Goal: Information Seeking & Learning: Learn about a topic

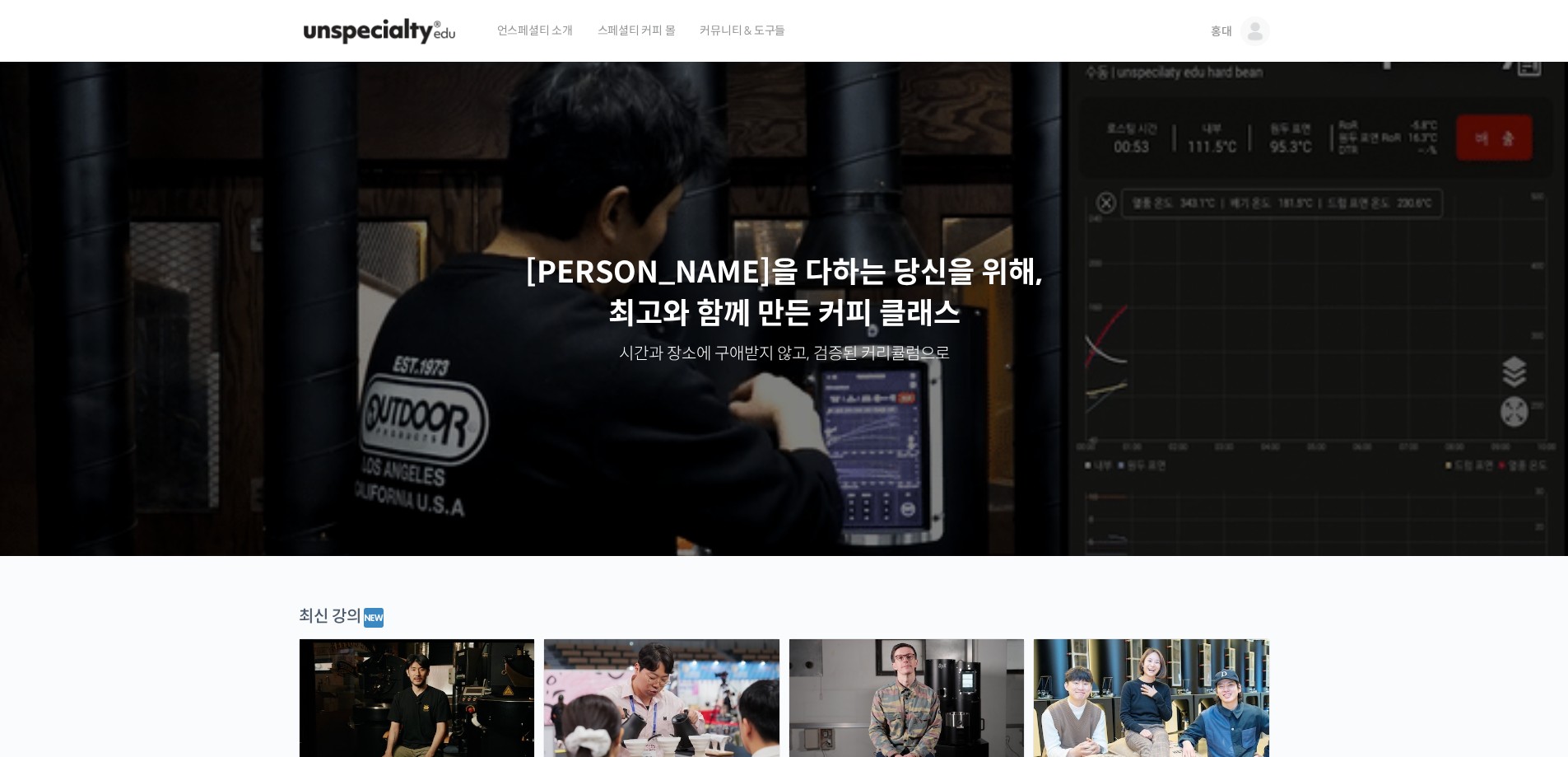
click at [1217, 29] on span "홍대" at bounding box center [1221, 31] width 22 height 15
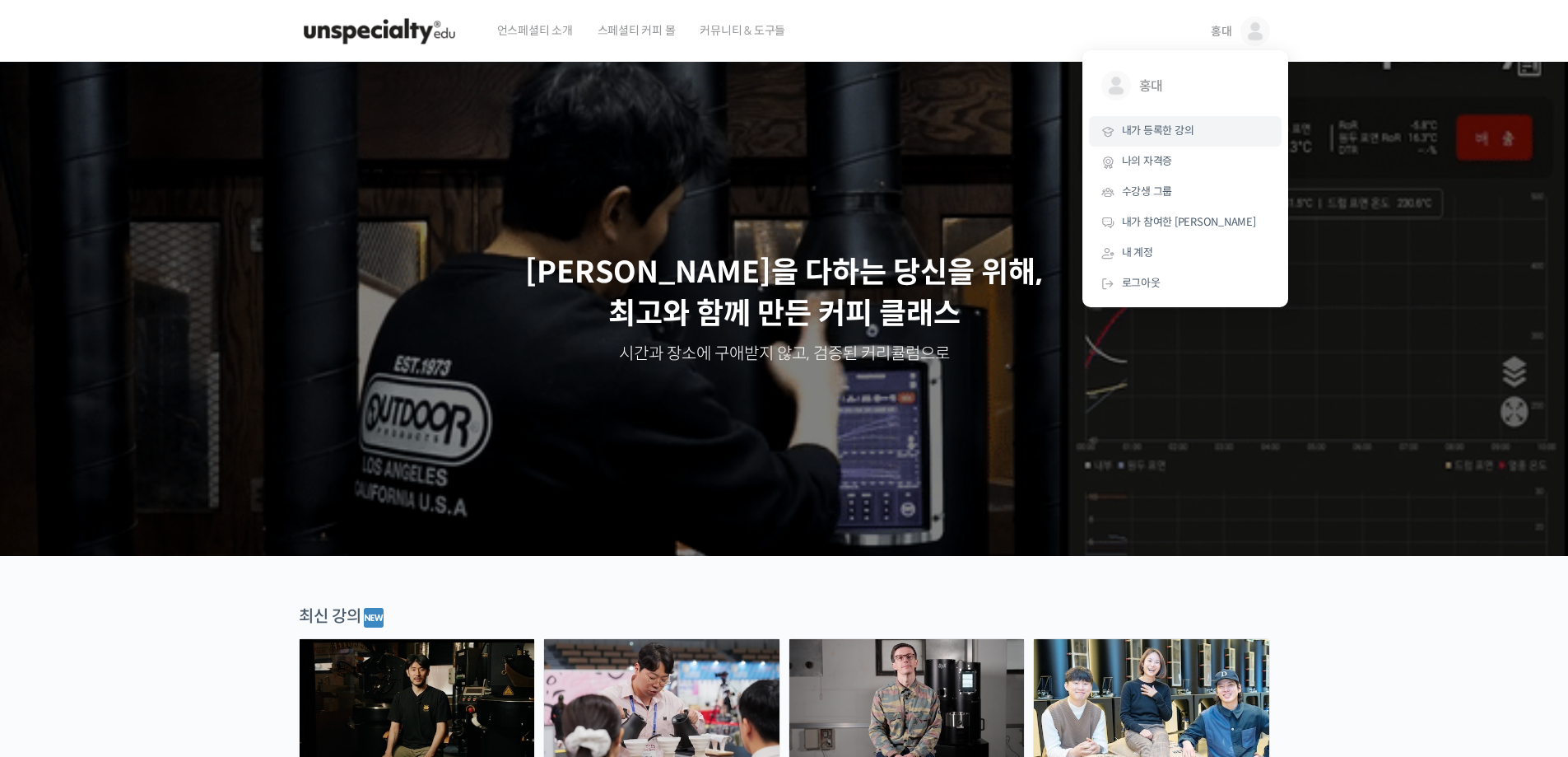
click at [1183, 132] on span "내가 등록한 강의" at bounding box center [1159, 130] width 73 height 14
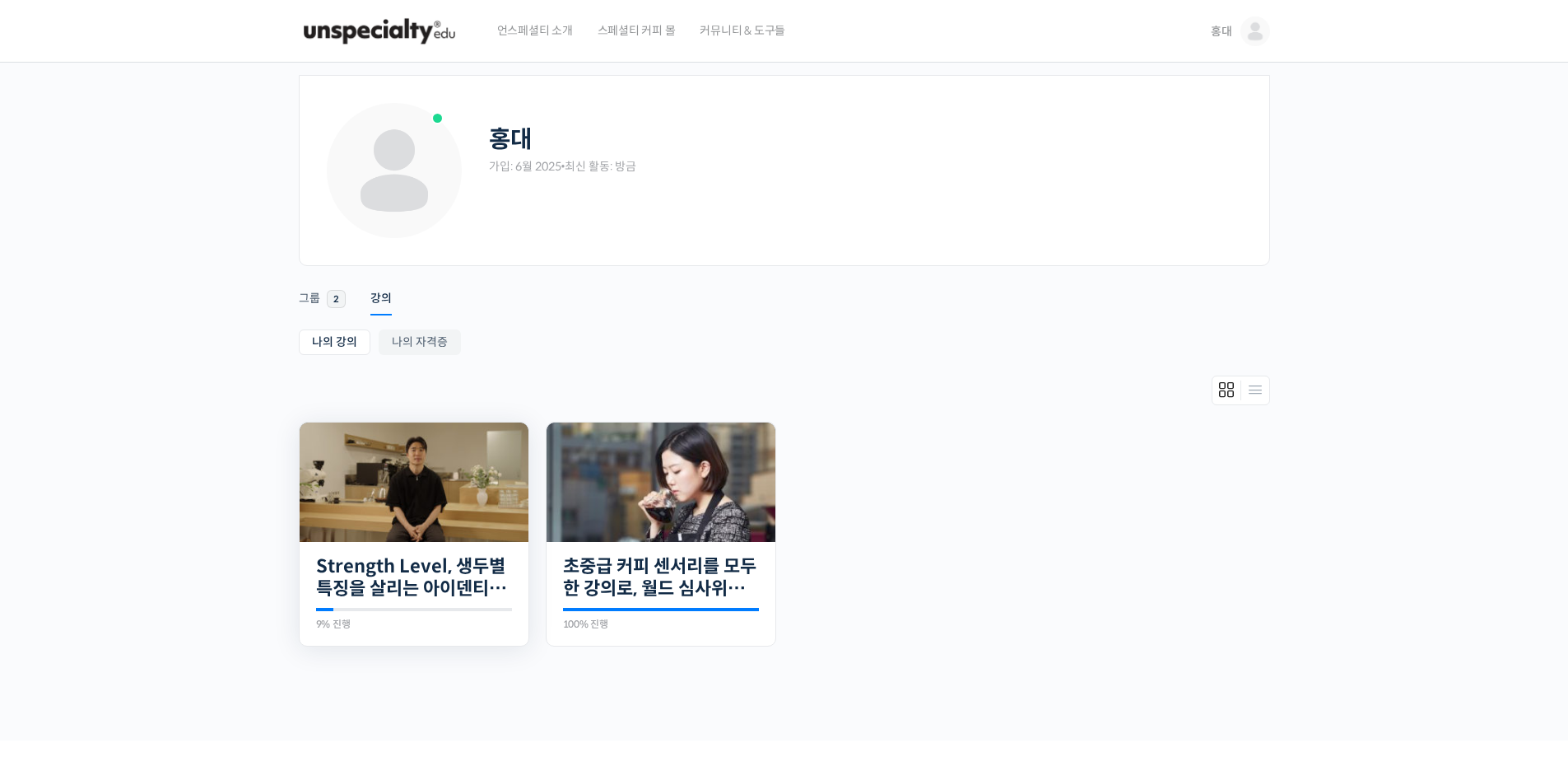
click at [361, 538] on img at bounding box center [414, 482] width 229 height 119
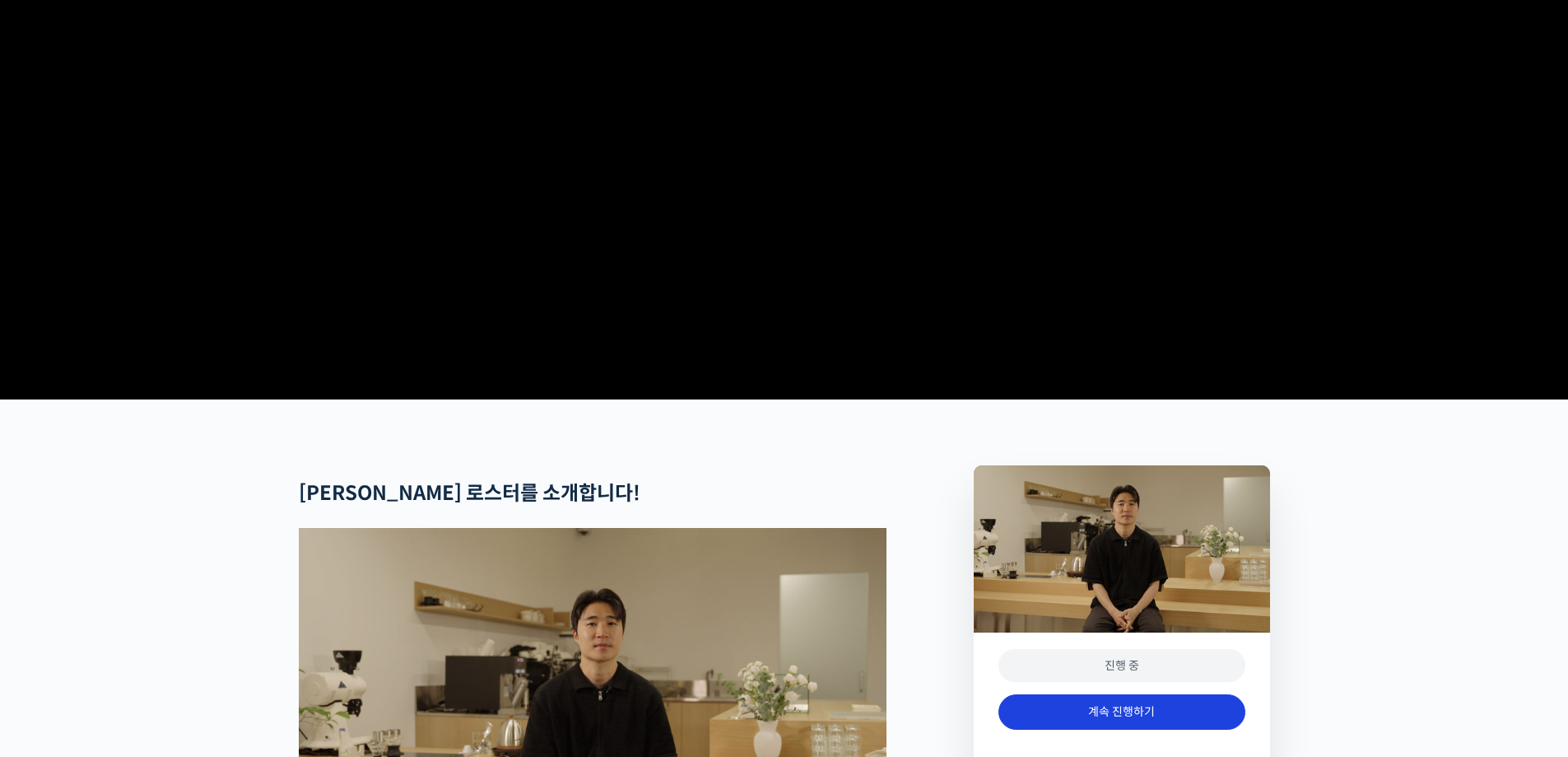
scroll to position [412, 0]
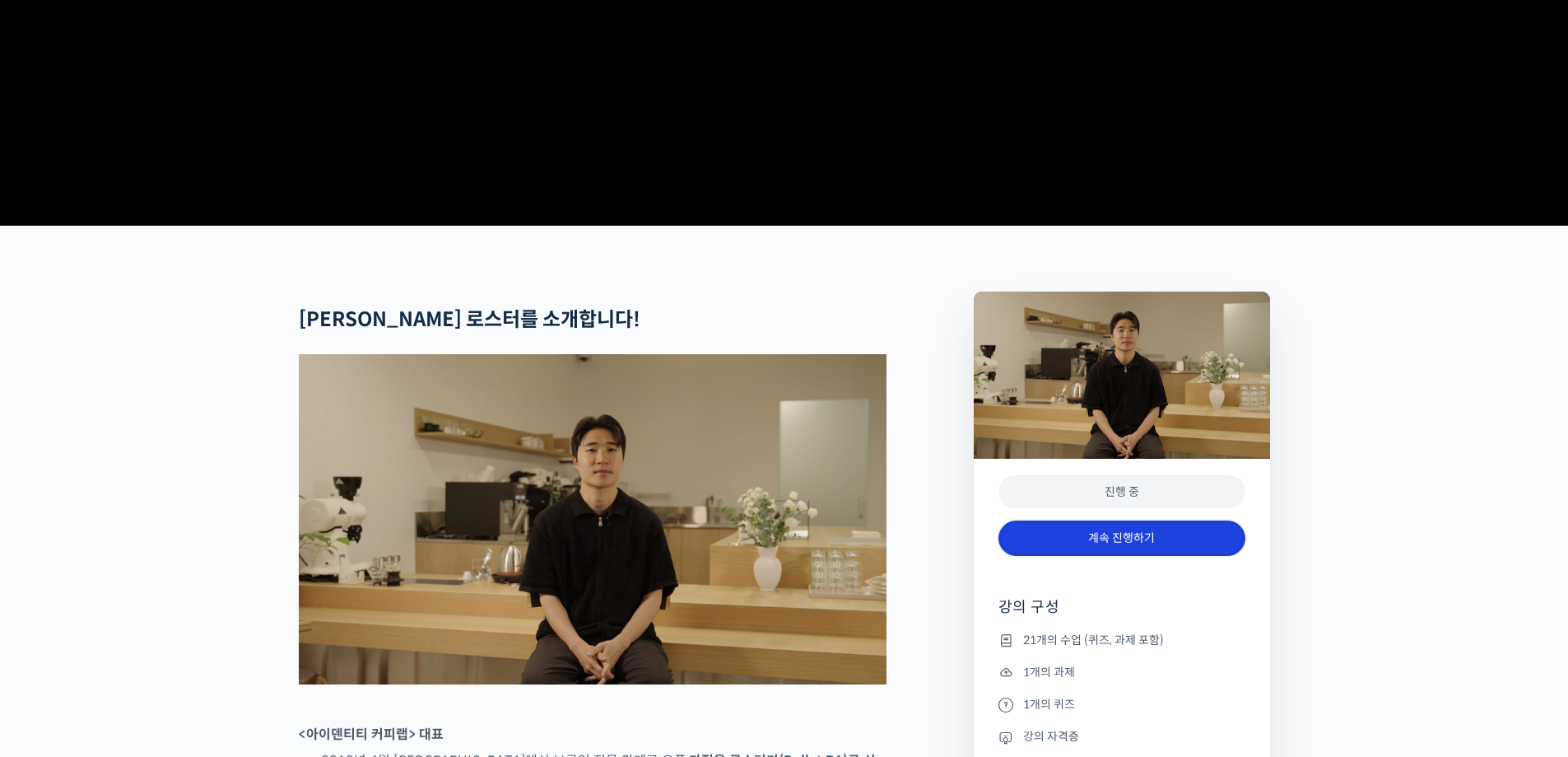
click at [1196, 556] on link "계속 진행하기" at bounding box center [1121, 538] width 247 height 36
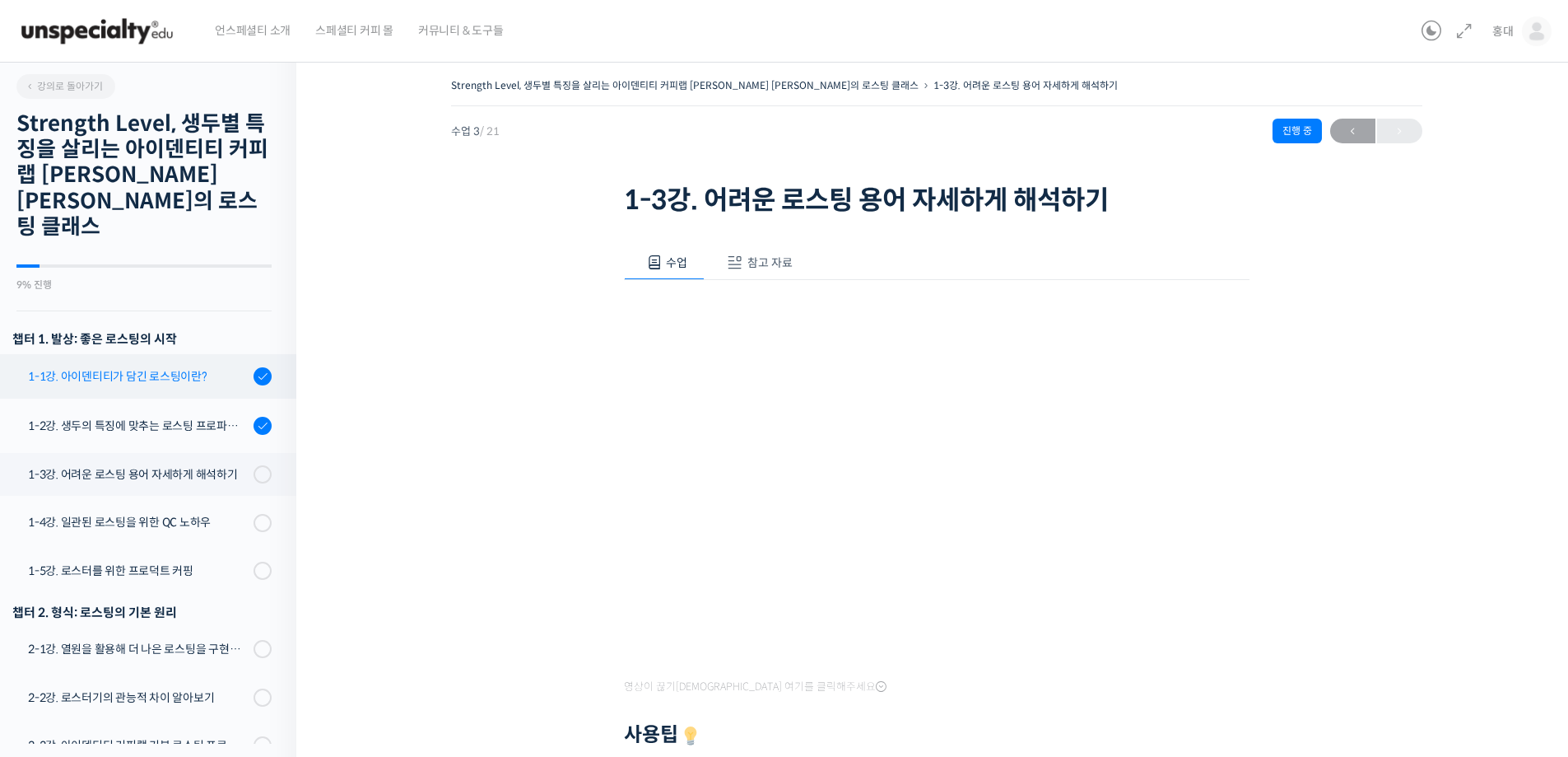
click at [119, 354] on link "1-1강. 아이덴티티가 담긴 로스팅이란?" at bounding box center [144, 376] width 304 height 45
click at [61, 89] on span "강의로 돌아가기" at bounding box center [64, 86] width 79 height 12
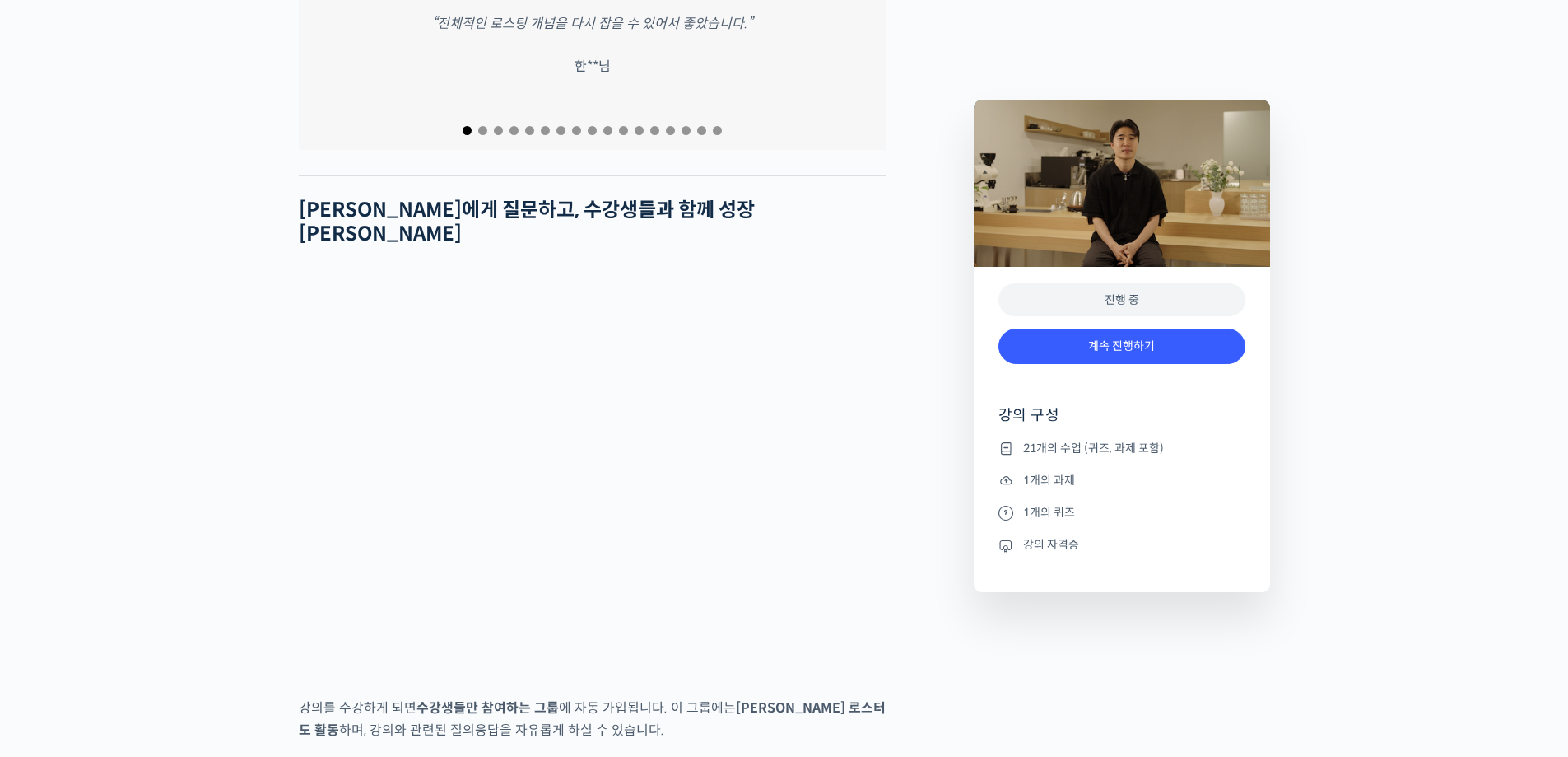
scroll to position [7164, 0]
